Goal: Task Accomplishment & Management: Manage account settings

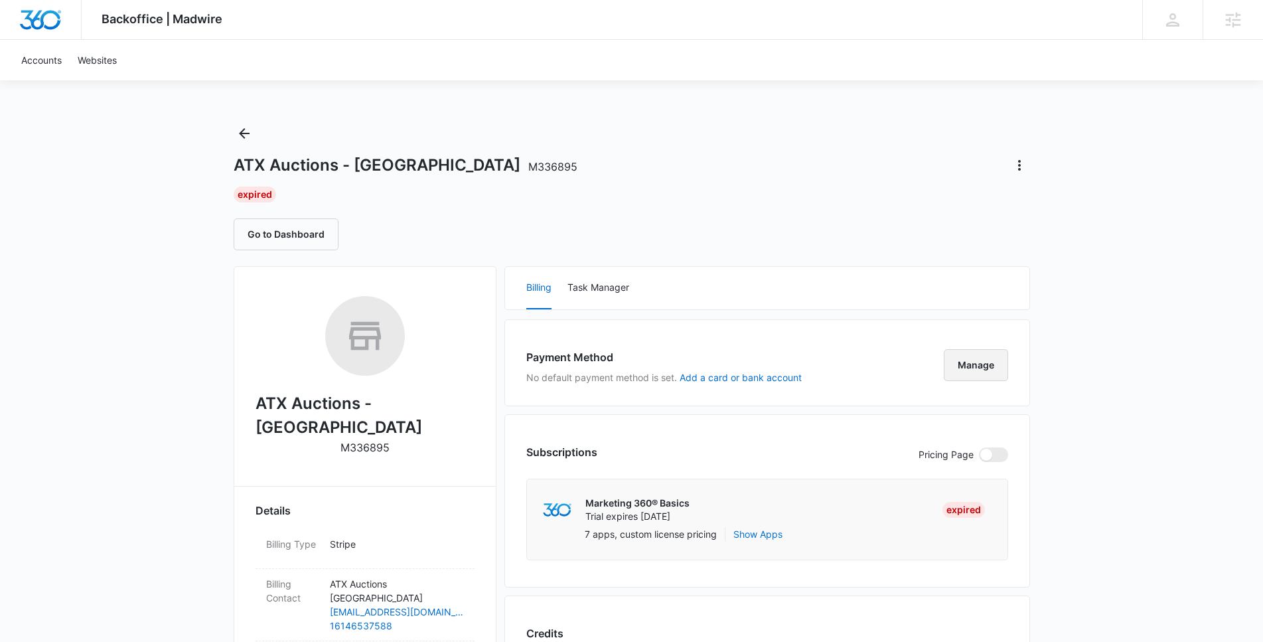
click at [967, 351] on button "Manage" at bounding box center [976, 365] width 64 height 32
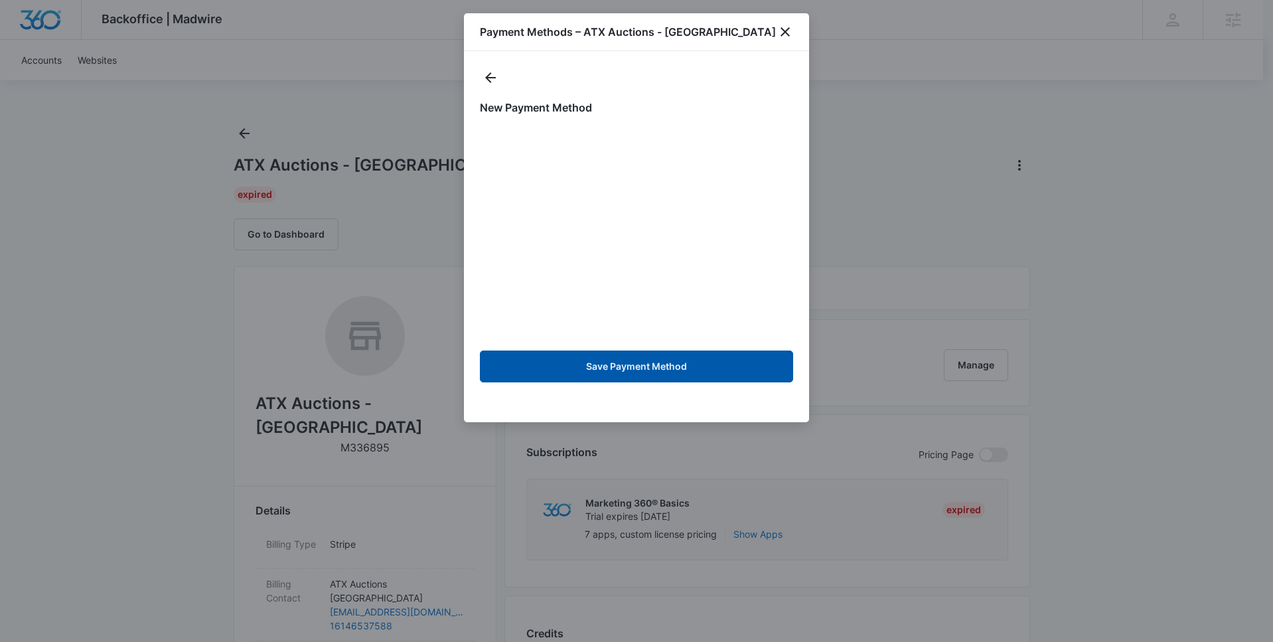
click at [606, 362] on button "Save Payment Method" at bounding box center [636, 367] width 313 height 32
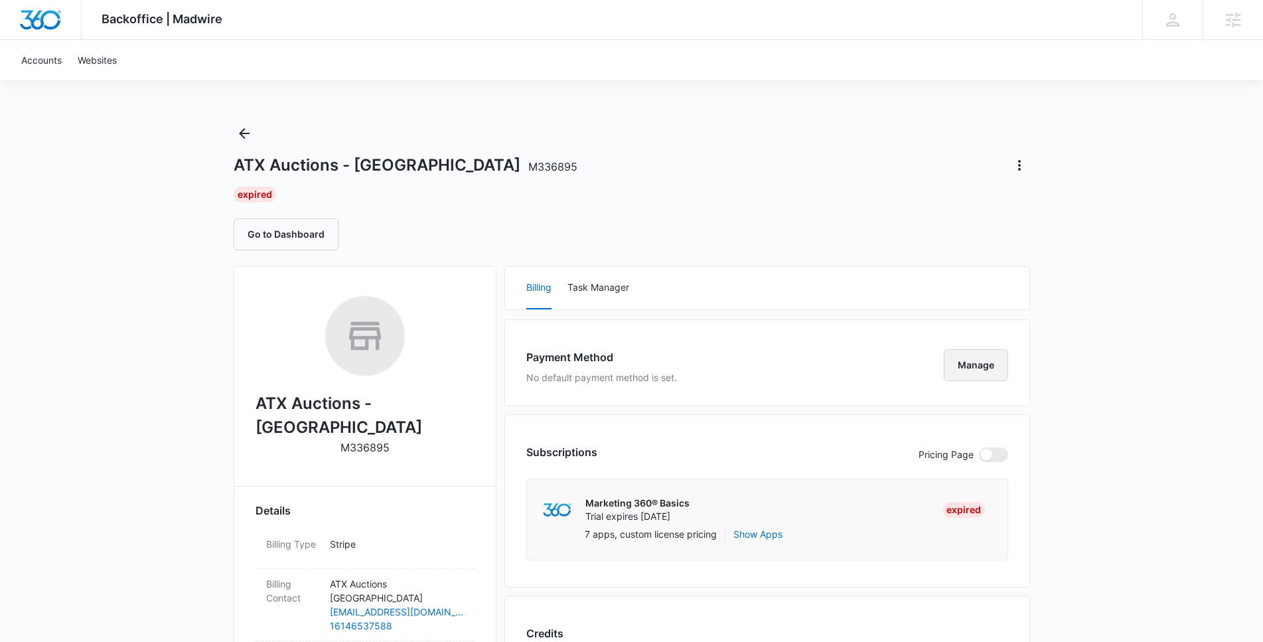
click at [1004, 365] on button "Manage" at bounding box center [976, 365] width 64 height 32
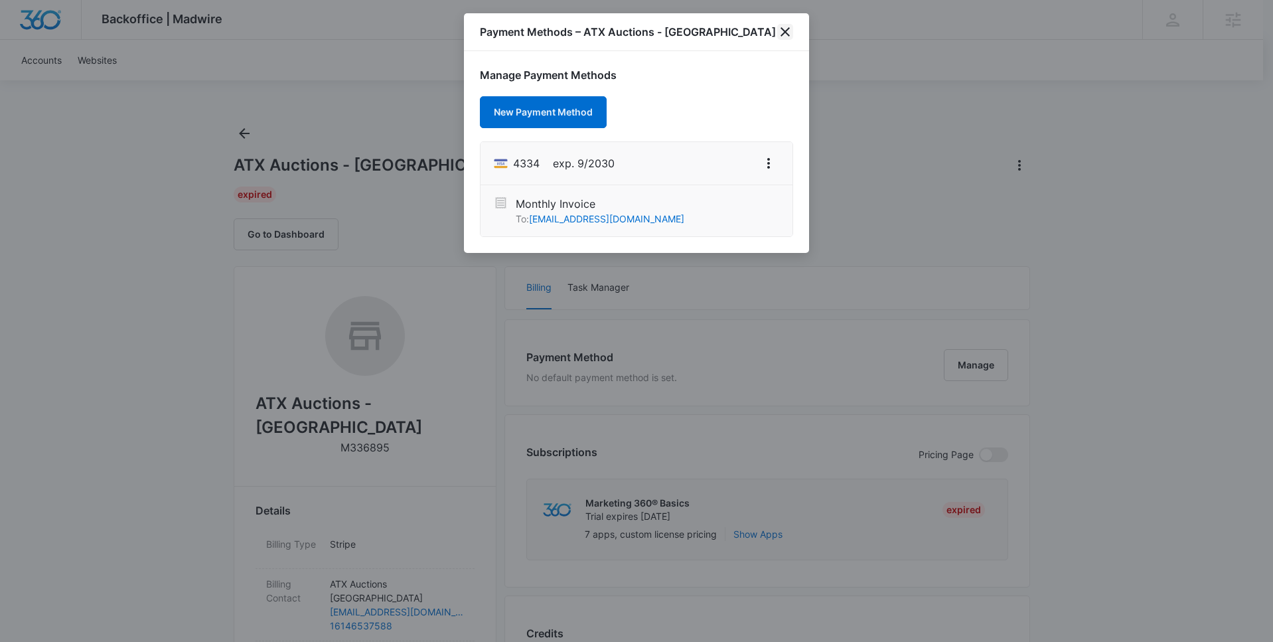
click at [784, 35] on icon "close" at bounding box center [785, 32] width 16 height 16
